Goal: Task Accomplishment & Management: Use online tool/utility

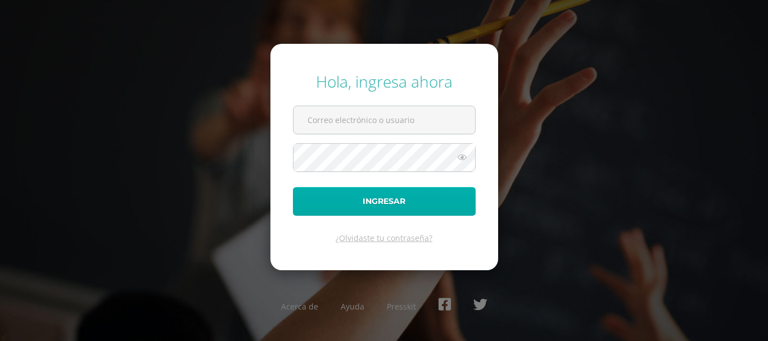
type input "COS00733@osoriosandoval.edu.gt"
click at [372, 208] on button "Ingresar" at bounding box center [384, 201] width 183 height 29
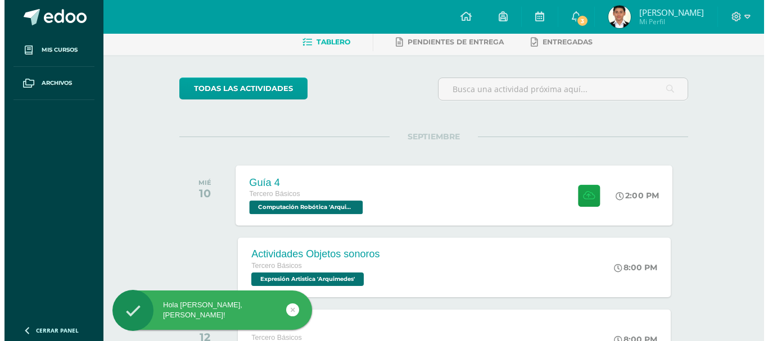
scroll to position [112, 0]
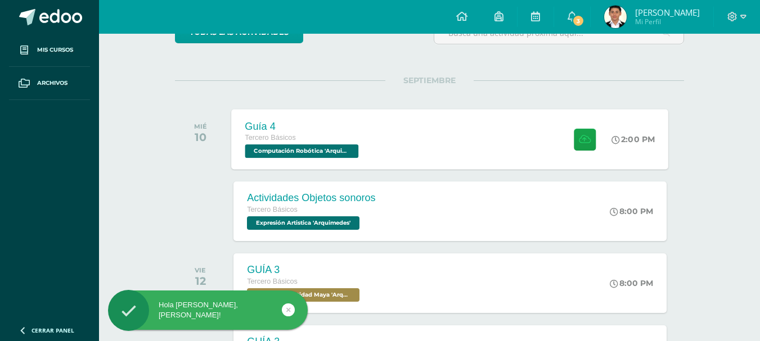
click at [324, 155] on span "Computación Robótica 'Arquimedes'" at bounding box center [302, 151] width 114 height 13
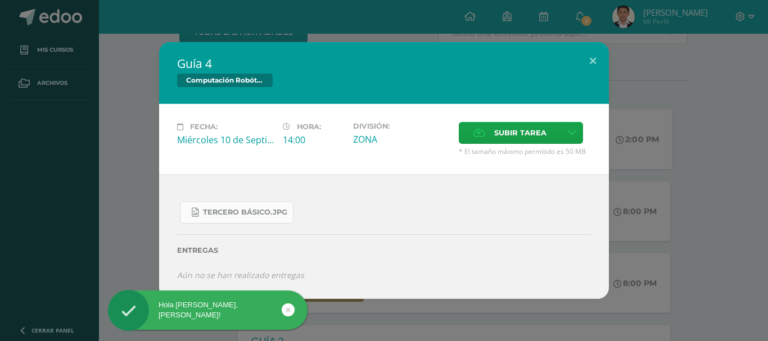
click at [224, 218] on link "Tercero Básico.jpg" at bounding box center [237, 213] width 114 height 22
